Goal: Information Seeking & Learning: Learn about a topic

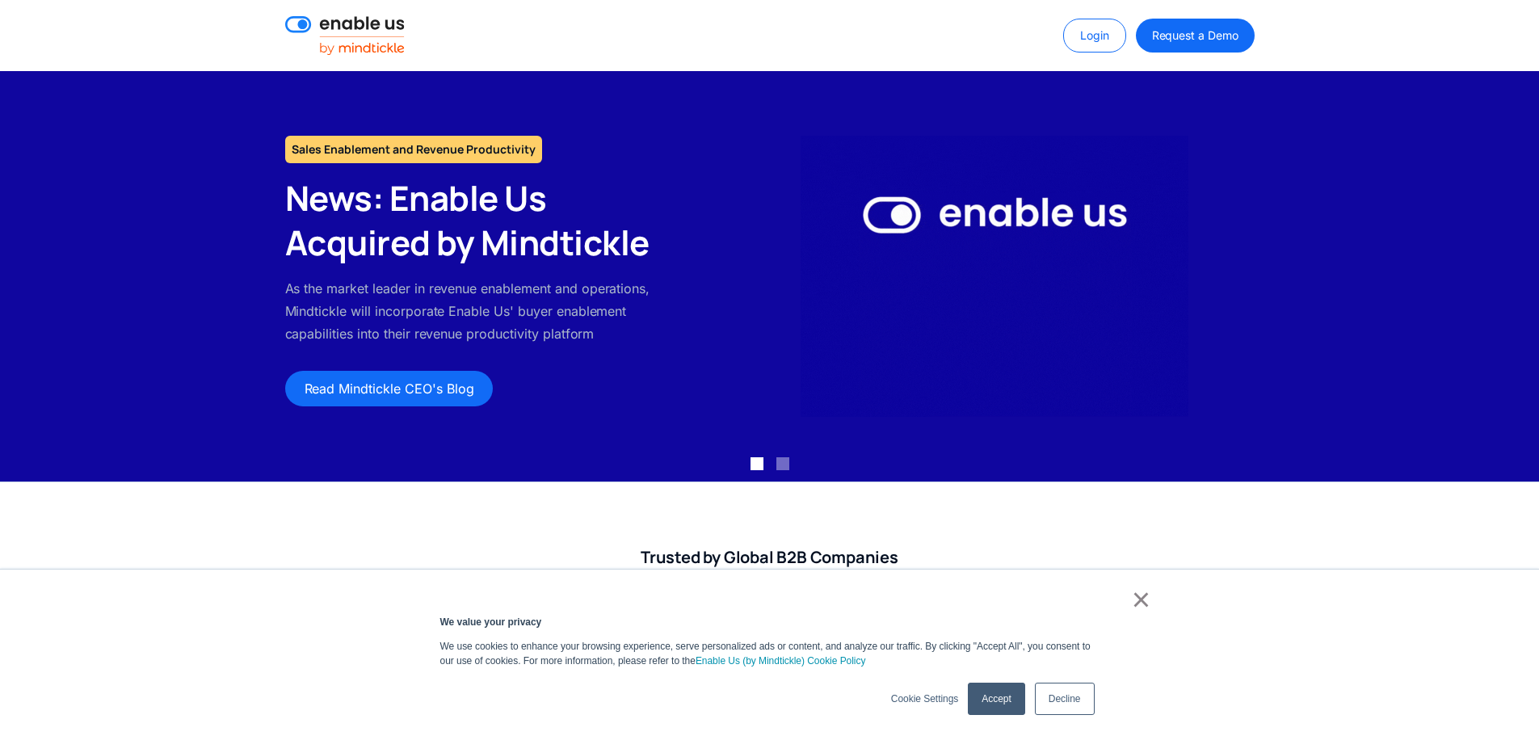
click at [1058, 702] on link "Decline" at bounding box center [1065, 699] width 60 height 32
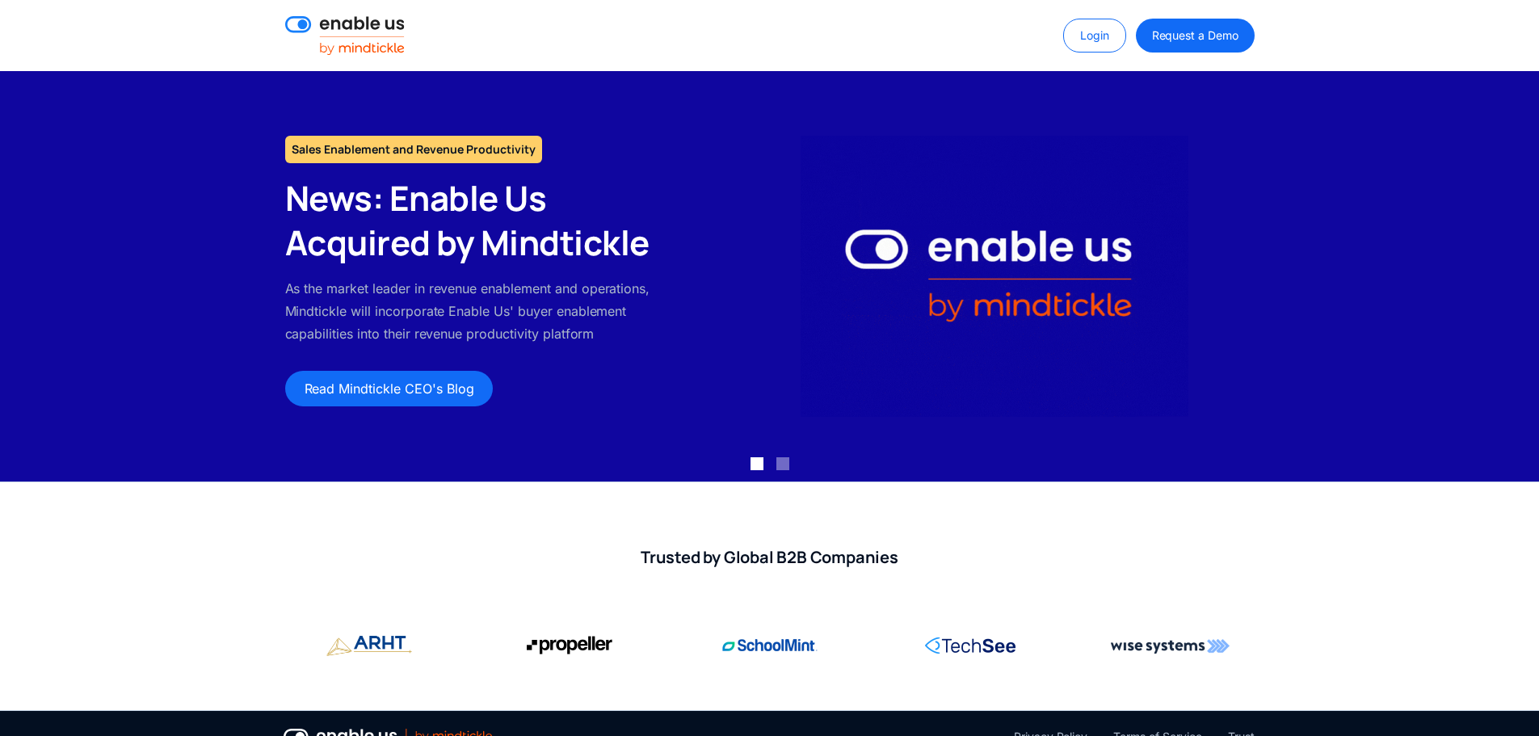
click at [360, 24] on img at bounding box center [345, 35] width 120 height 39
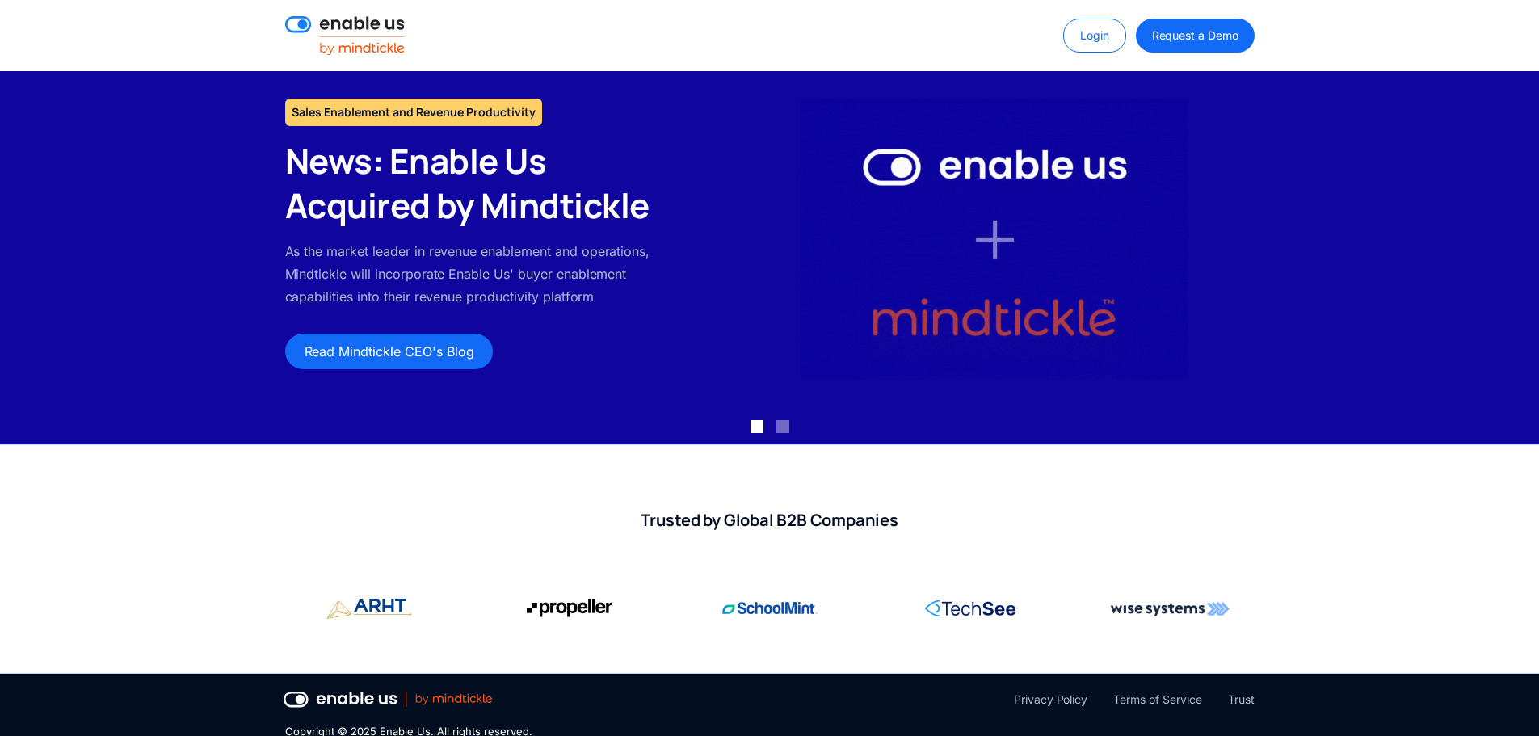
scroll to position [57, 0]
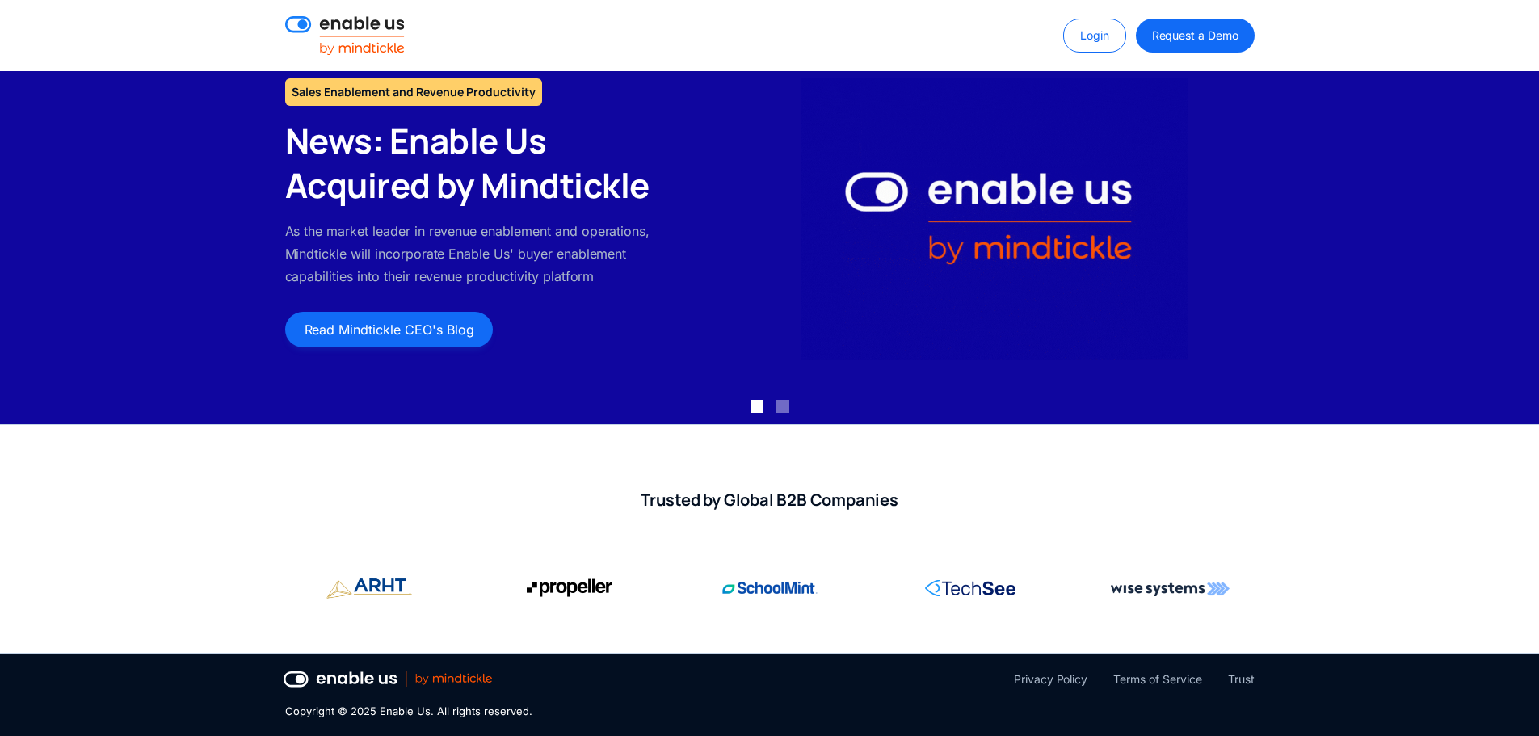
click at [407, 328] on link "Read Mindtickle CEO's Blog" at bounding box center [389, 330] width 208 height 36
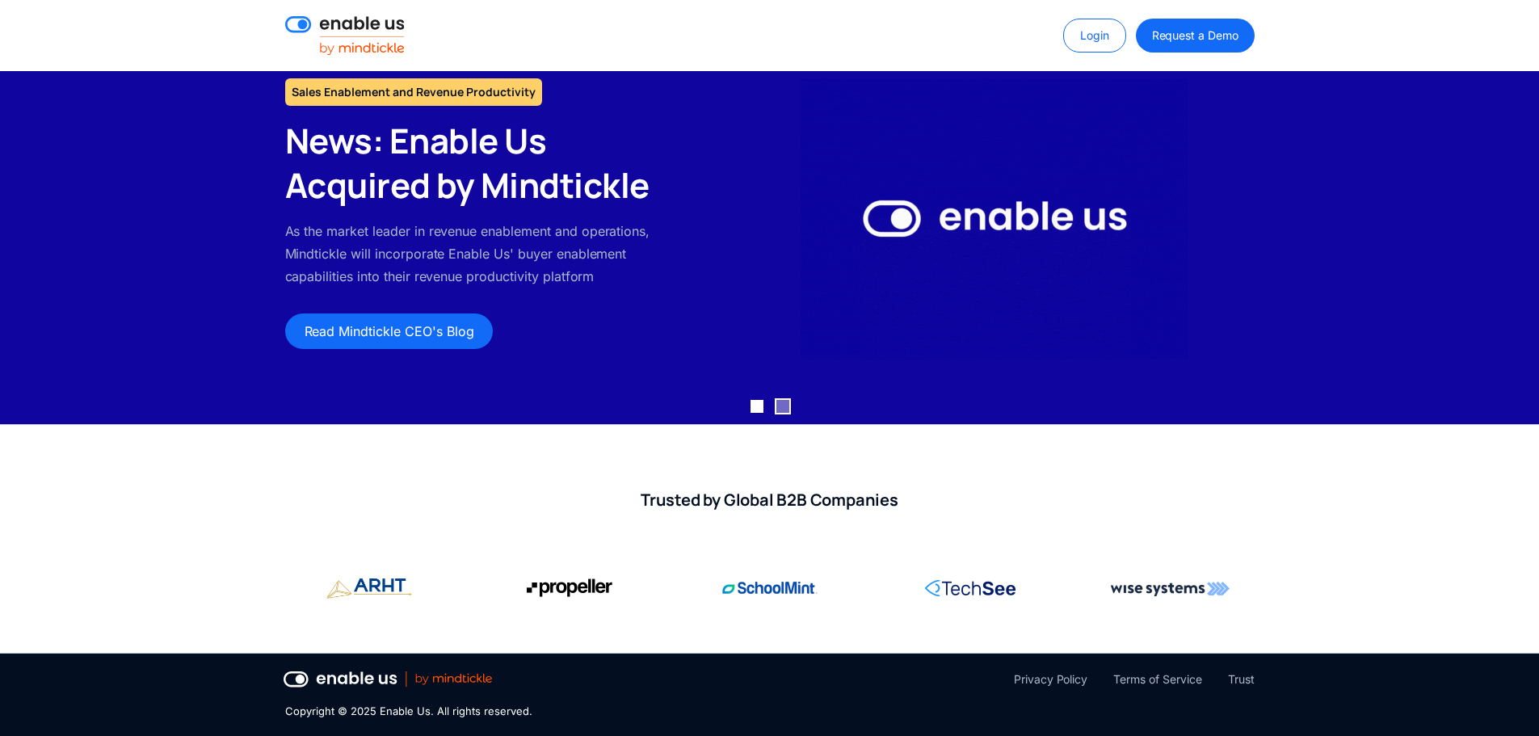
click at [785, 406] on div "Show slide 2 of 2" at bounding box center [782, 406] width 13 height 13
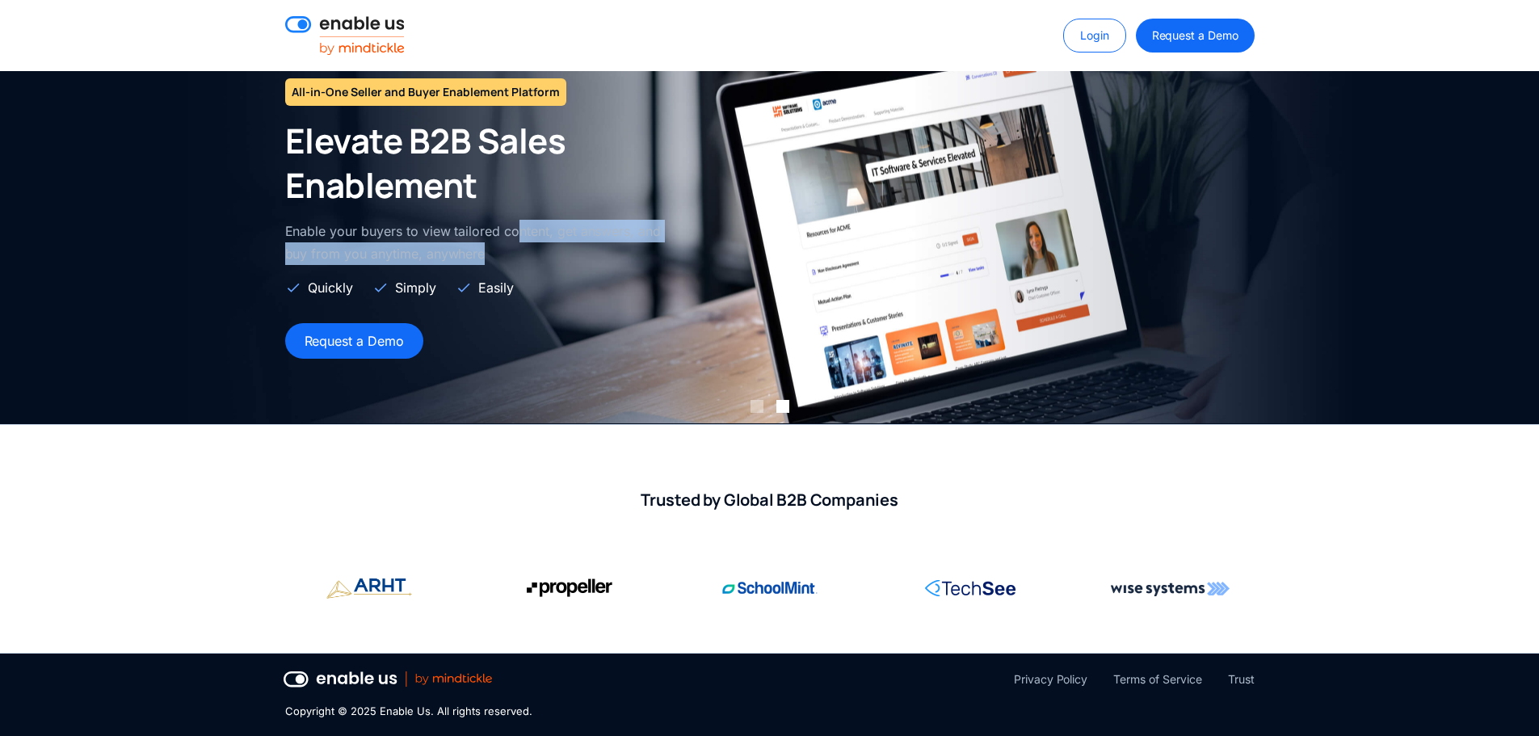
drag, startPoint x: 517, startPoint y: 226, endPoint x: 533, endPoint y: 263, distance: 40.5
click at [533, 263] on p "Enable your buyers to view tailored content, get answers, and buy from you anyt…" at bounding box center [477, 242] width 385 height 45
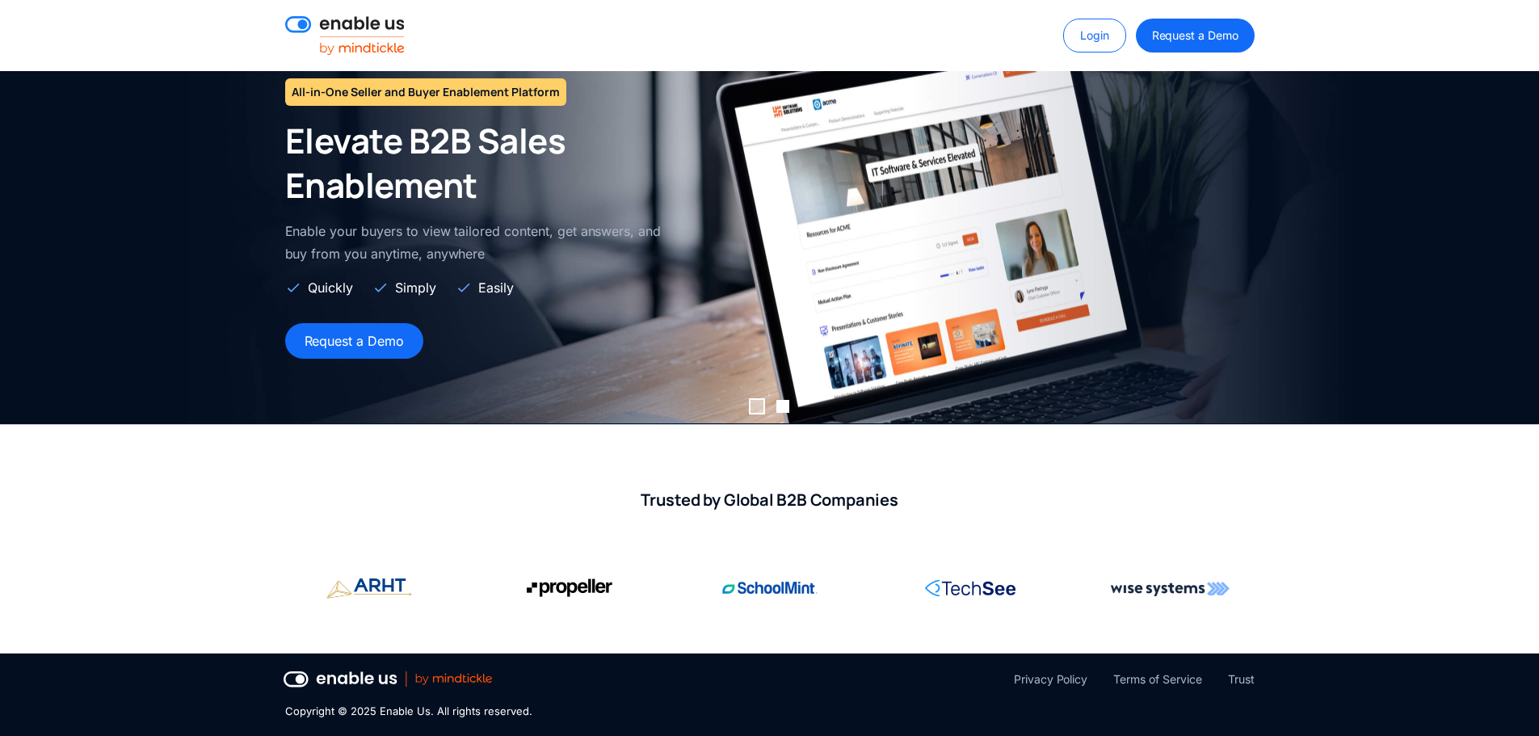
click at [757, 411] on div "Show slide 1 of 2" at bounding box center [757, 406] width 13 height 13
